Goal: Task Accomplishment & Management: Use online tool/utility

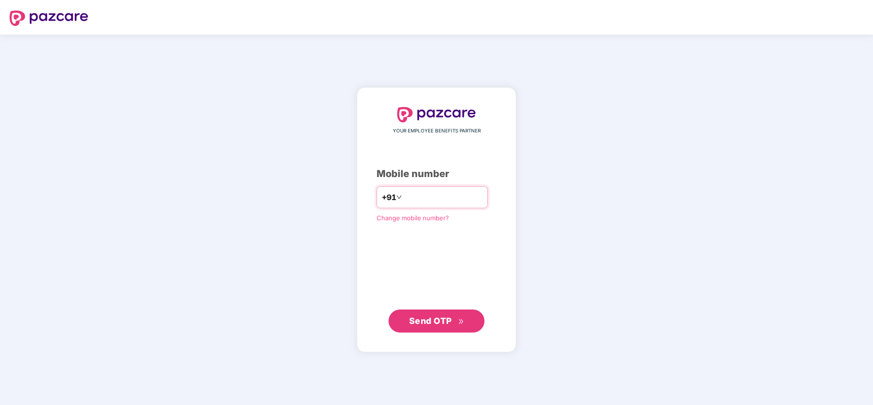
type input "**********"
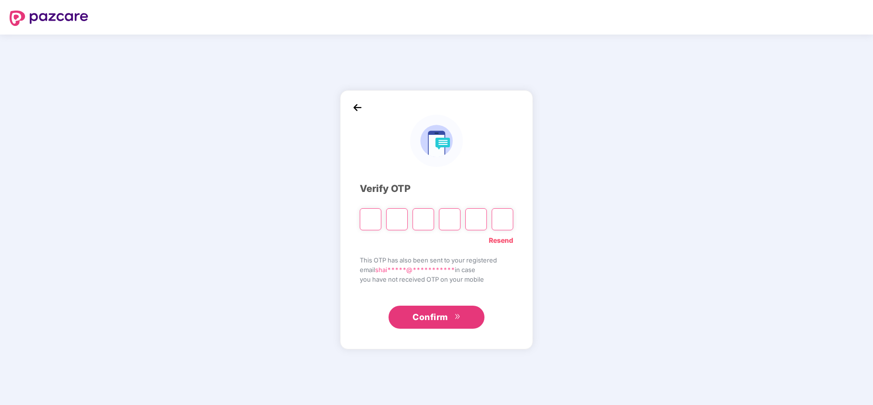
type input "*"
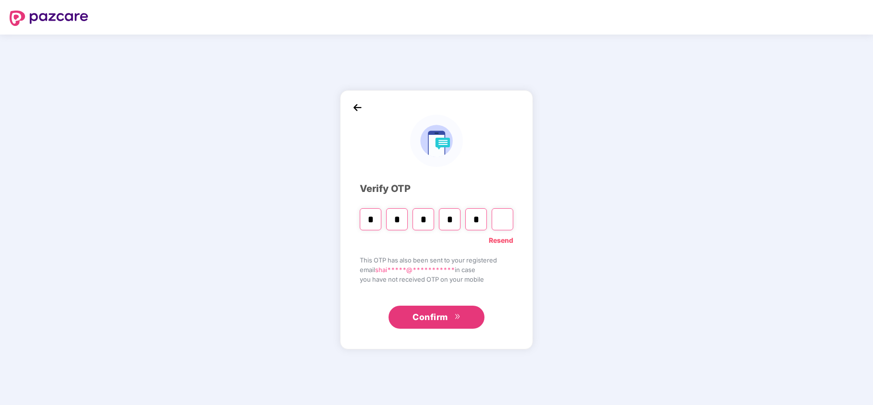
type input "*"
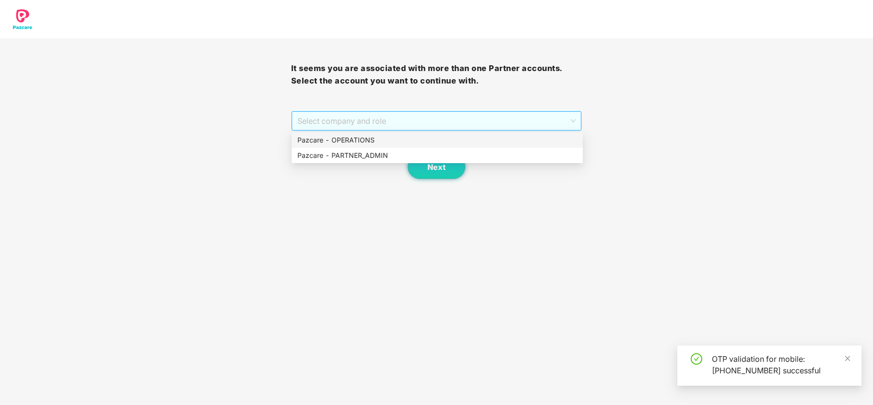
click at [367, 120] on span "Select company and role" at bounding box center [436, 121] width 279 height 18
click at [352, 151] on div "Pazcare - PARTNER_ADMIN" at bounding box center [437, 155] width 280 height 11
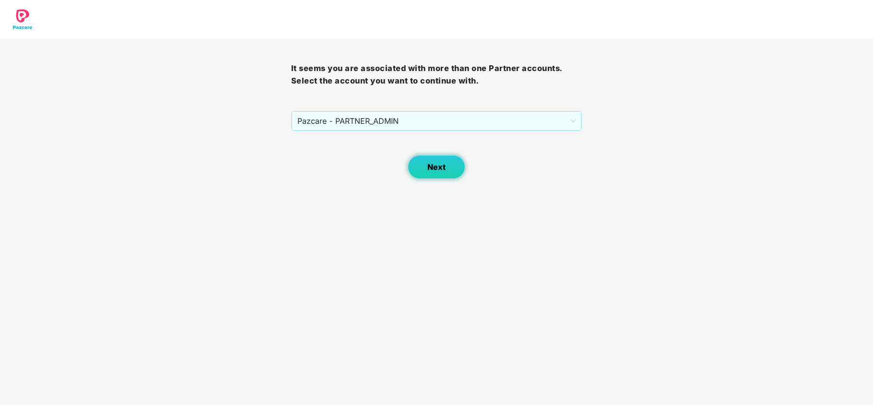
click at [419, 176] on button "Next" at bounding box center [437, 167] width 58 height 24
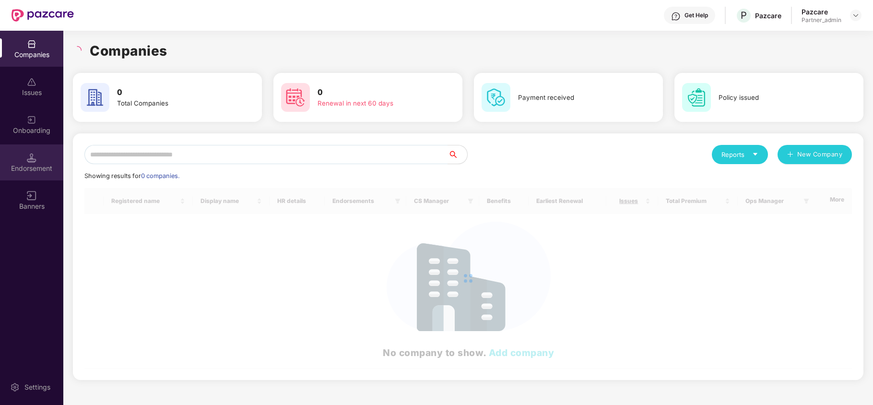
click at [31, 167] on div "Endorsement" at bounding box center [31, 169] width 63 height 10
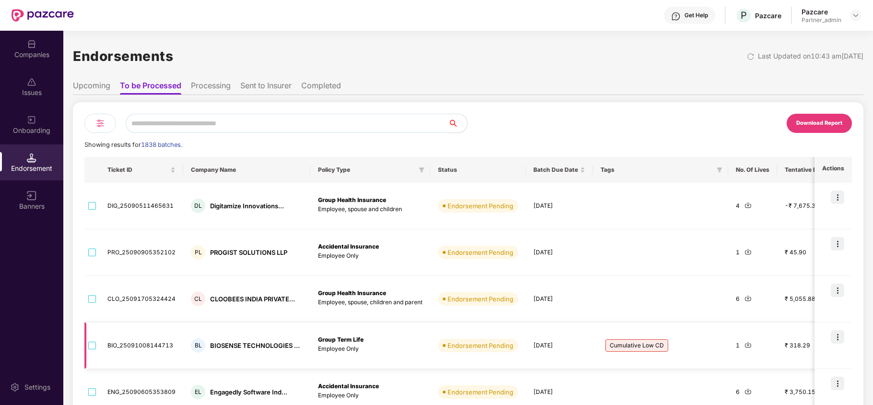
click at [841, 336] on img at bounding box center [837, 336] width 13 height 13
click at [670, 131] on div "Download Report" at bounding box center [660, 123] width 384 height 19
click at [216, 85] on li "Processing" at bounding box center [211, 88] width 40 height 14
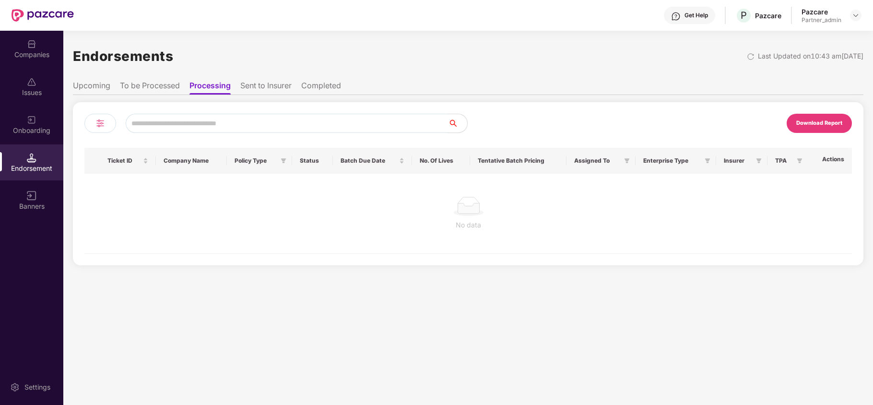
click at [267, 83] on li "Sent to Insurer" at bounding box center [265, 88] width 51 height 14
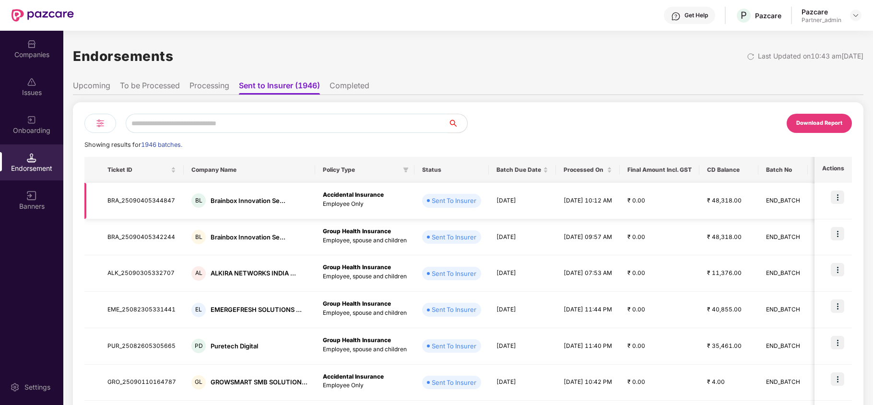
click at [837, 194] on img at bounding box center [837, 196] width 13 height 13
click at [158, 82] on li "To be Processed" at bounding box center [150, 88] width 60 height 14
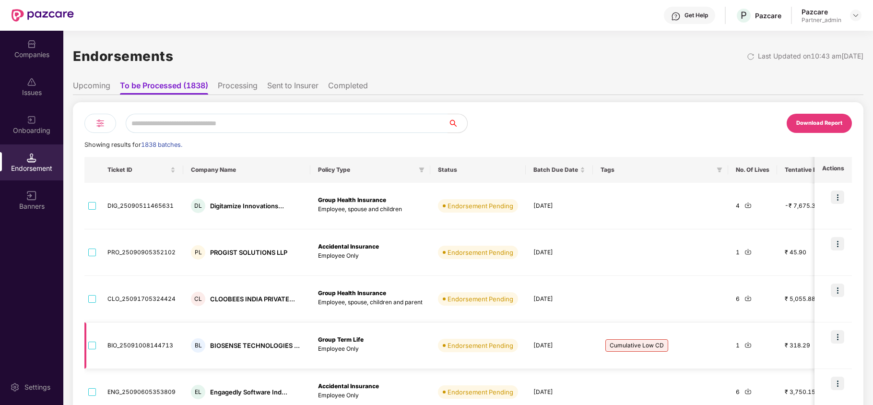
click at [838, 338] on img at bounding box center [837, 336] width 13 height 13
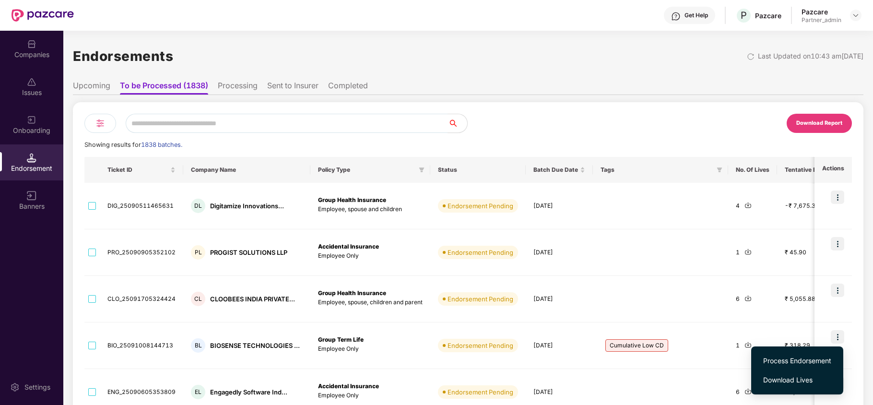
click at [644, 128] on div "Download Report" at bounding box center [660, 123] width 384 height 19
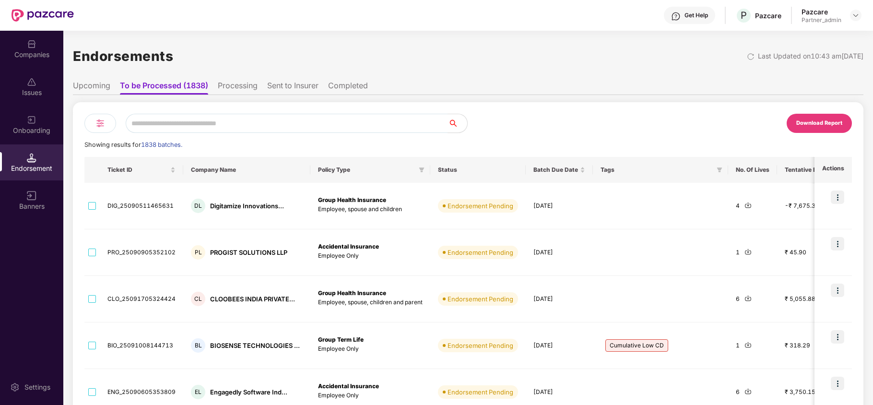
click at [98, 87] on li "Upcoming" at bounding box center [91, 88] width 37 height 14
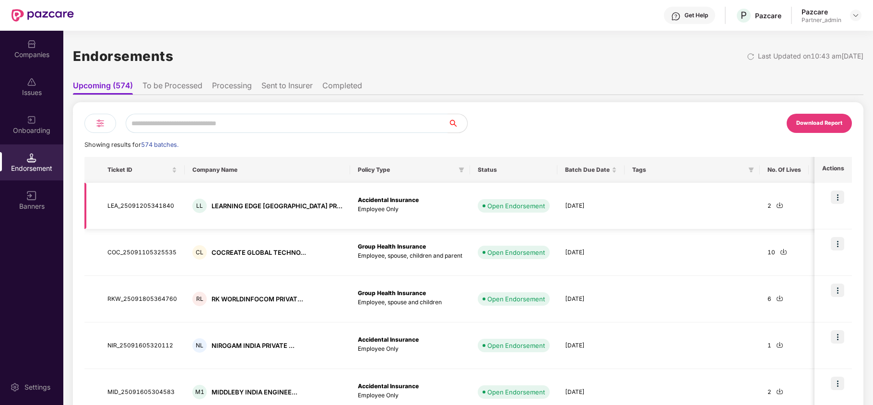
click at [842, 196] on img at bounding box center [837, 196] width 13 height 13
click at [37, 43] on div "Companies" at bounding box center [31, 49] width 63 height 36
